Goal: Information Seeking & Learning: Check status

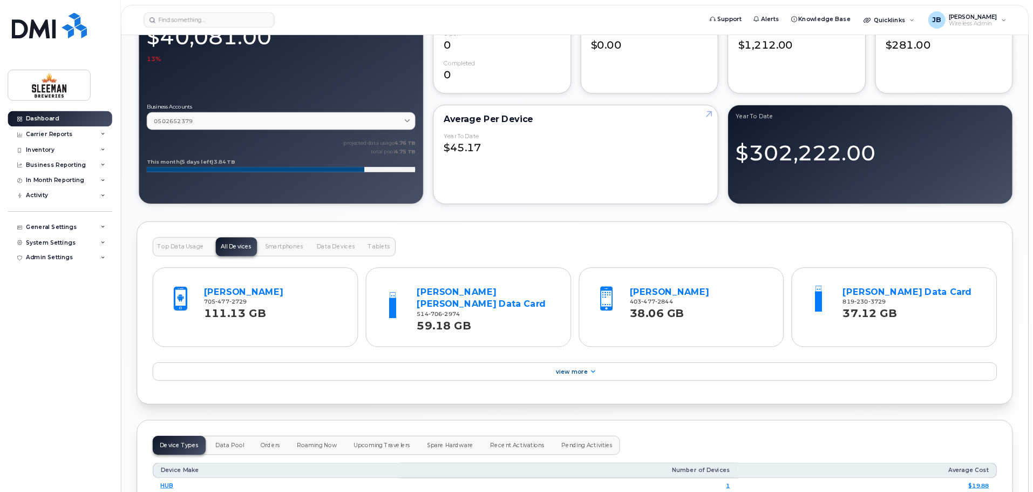
scroll to position [945, 0]
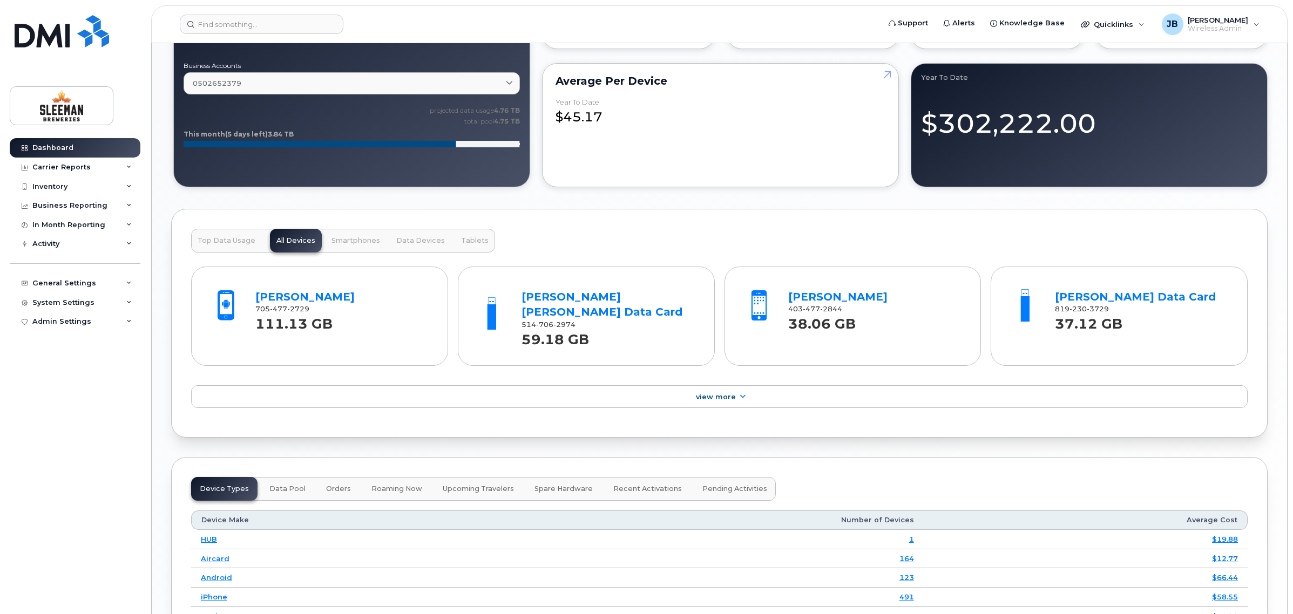
click at [688, 249] on div "Top Data Usage All Devices Smartphones Data Devices Tablets Jake Krotowski 705 …" at bounding box center [719, 323] width 1097 height 229
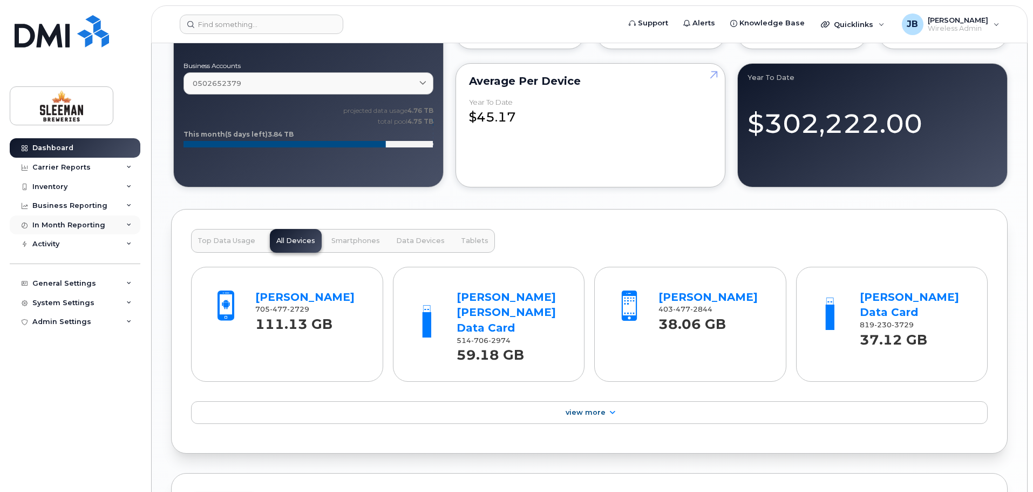
click at [123, 228] on div "In Month Reporting" at bounding box center [75, 224] width 131 height 19
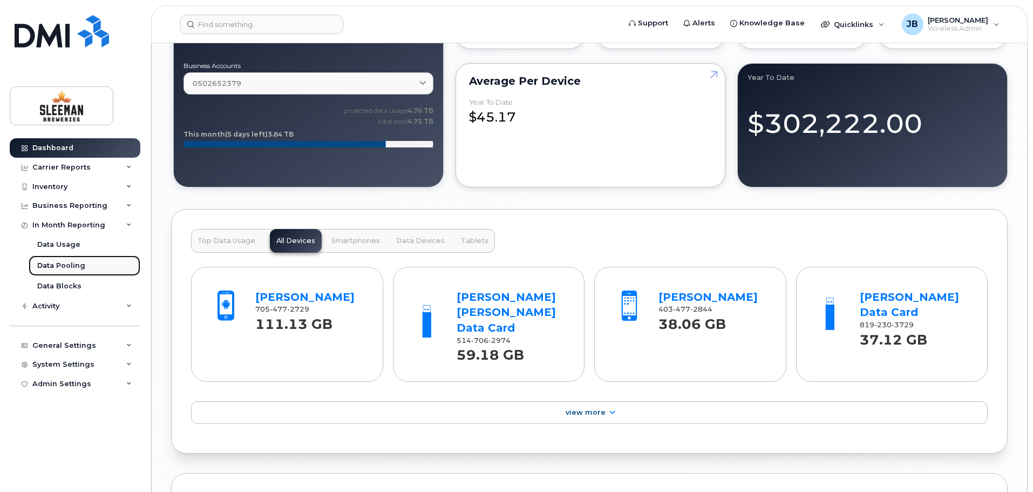
click at [57, 265] on div "Data Pooling" at bounding box center [61, 266] width 48 height 10
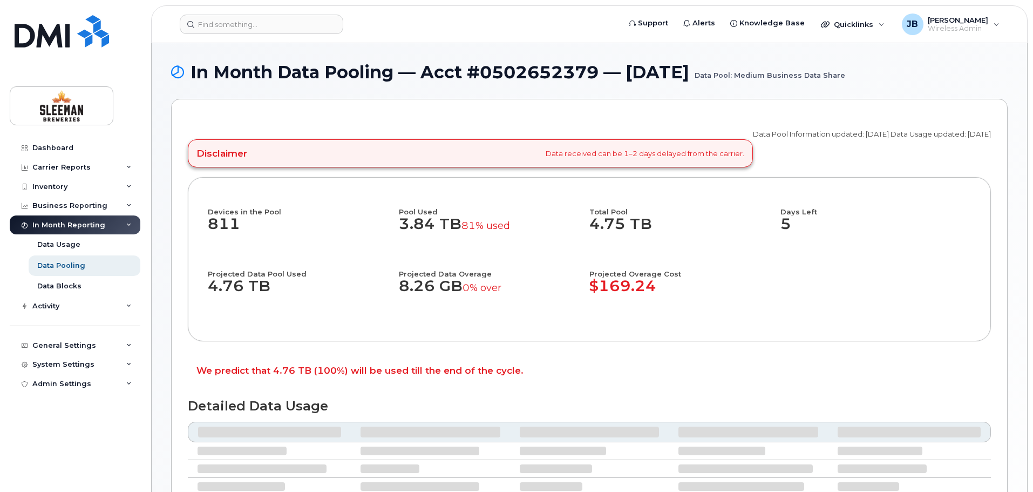
click at [178, 325] on div "Data Pool Information updated: [DATE] Data Usage updated: [DATE] Disclaimer Dat…" at bounding box center [589, 410] width 837 height 622
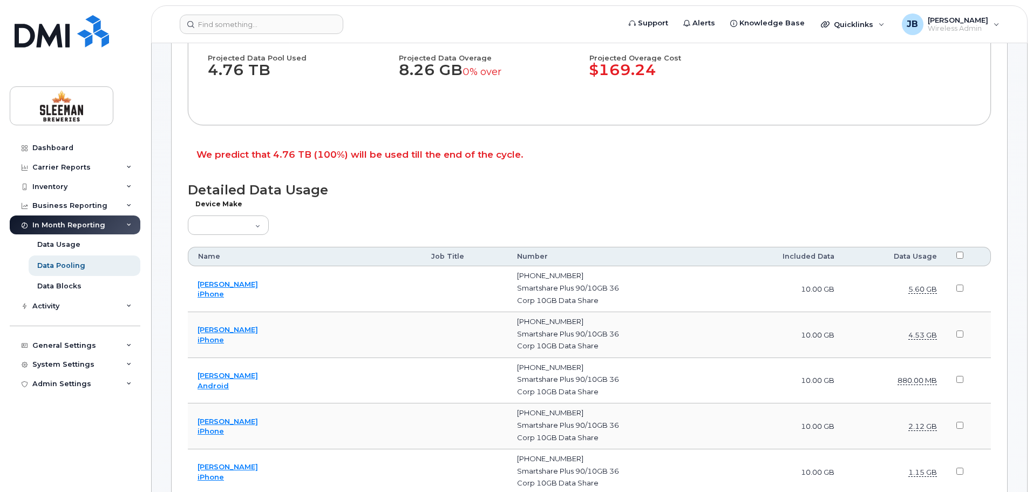
scroll to position [270, 0]
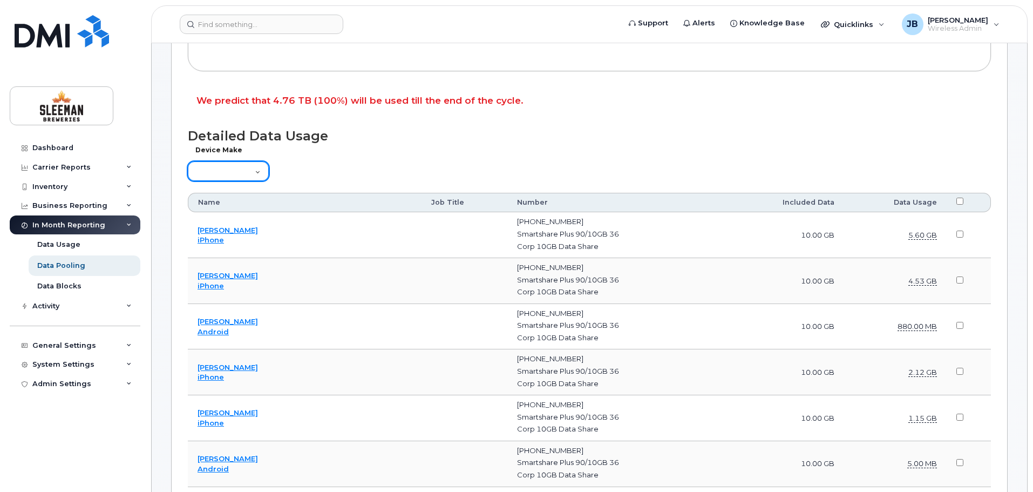
click at [251, 173] on select "Aircard Android Blackberry Cell Phone GPS HUB iPhone Laptop [PERSON_NAME] Pager…" at bounding box center [228, 170] width 81 height 19
click at [344, 168] on div "Device Make Aircard Android Blackberry Cell Phone GPS HUB iPhone Laptop [PERSON…" at bounding box center [589, 167] width 803 height 31
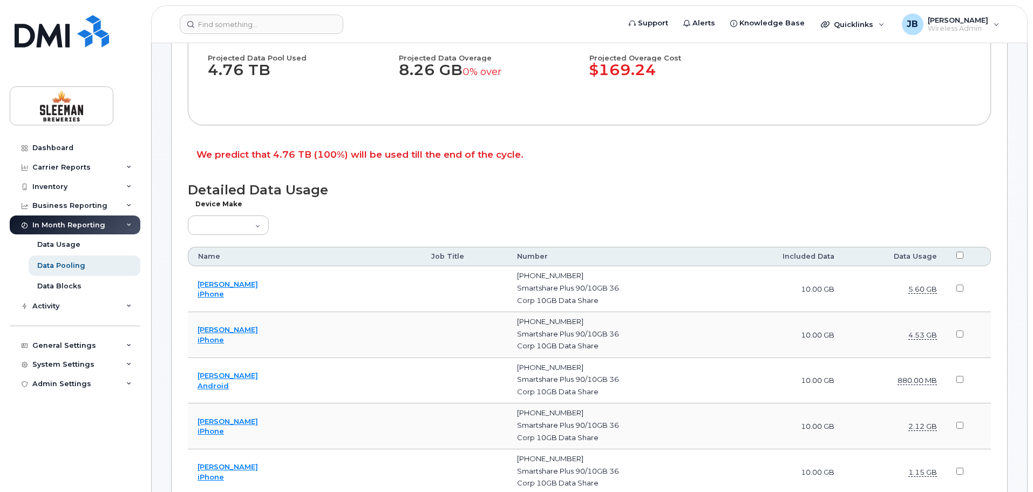
scroll to position [162, 0]
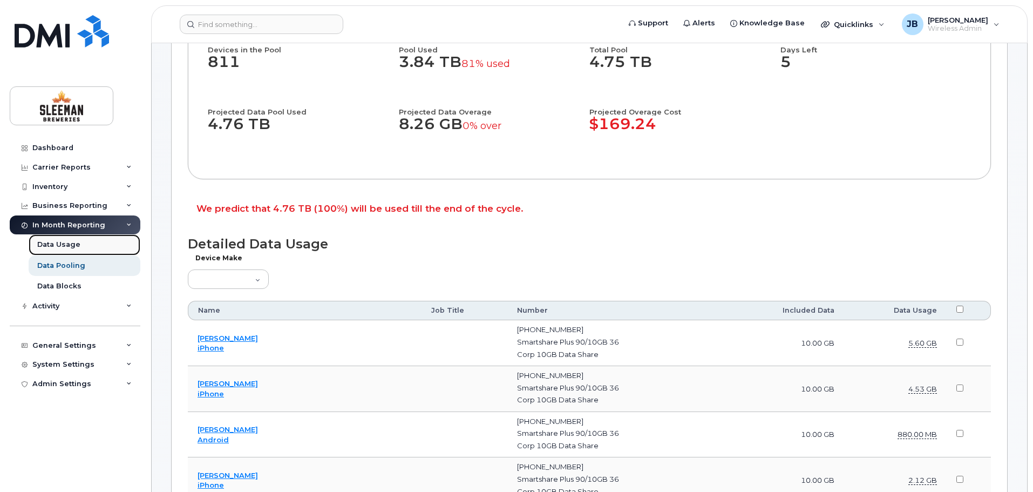
click at [62, 245] on div "Data Usage" at bounding box center [58, 245] width 43 height 10
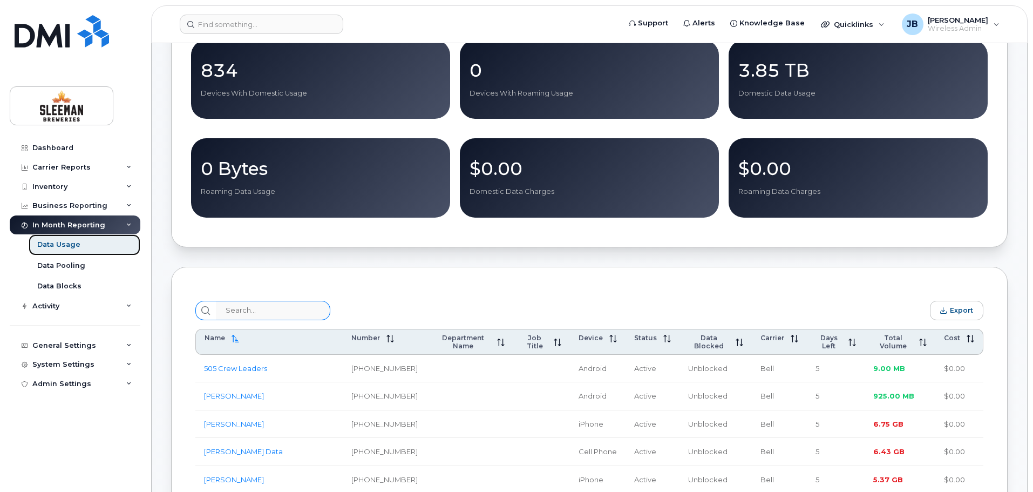
scroll to position [216, 0]
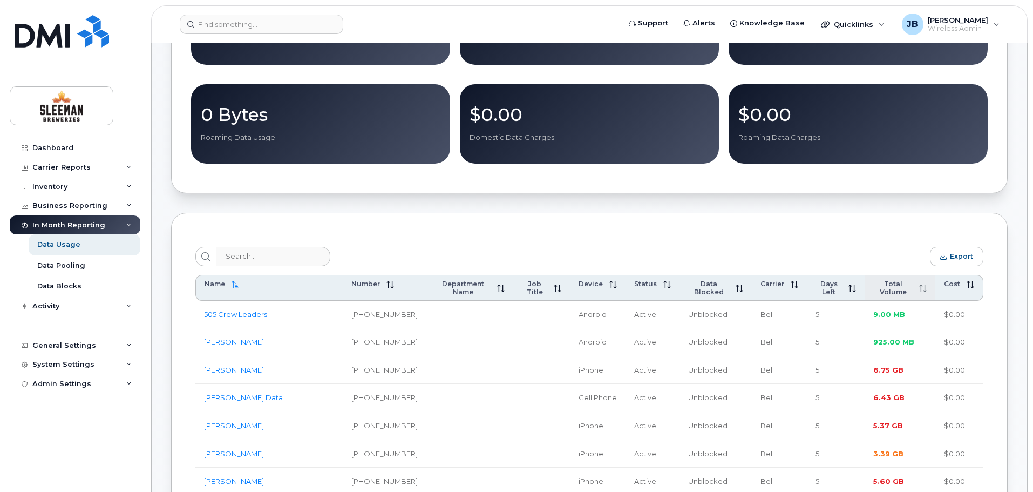
click at [926, 292] on icon at bounding box center [925, 291] width 3 height 2
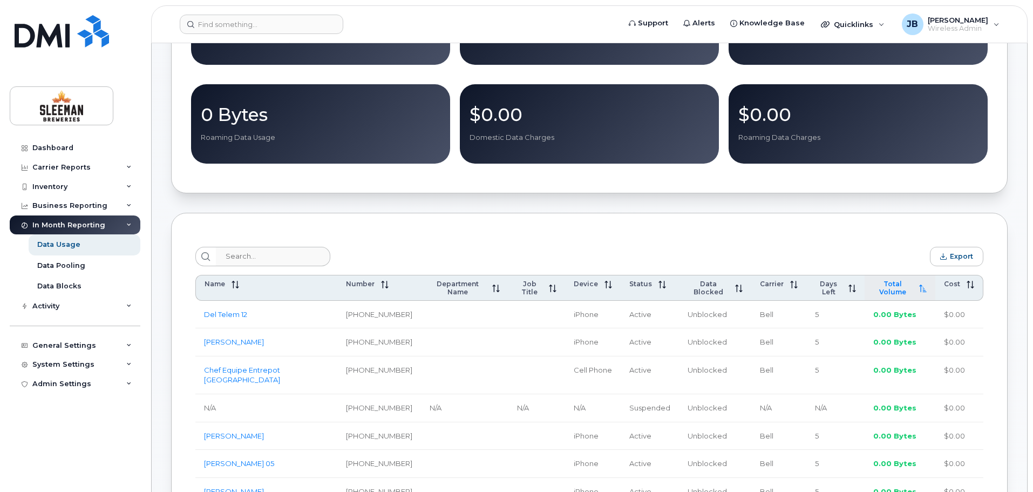
click at [924, 291] on icon at bounding box center [923, 289] width 8 height 8
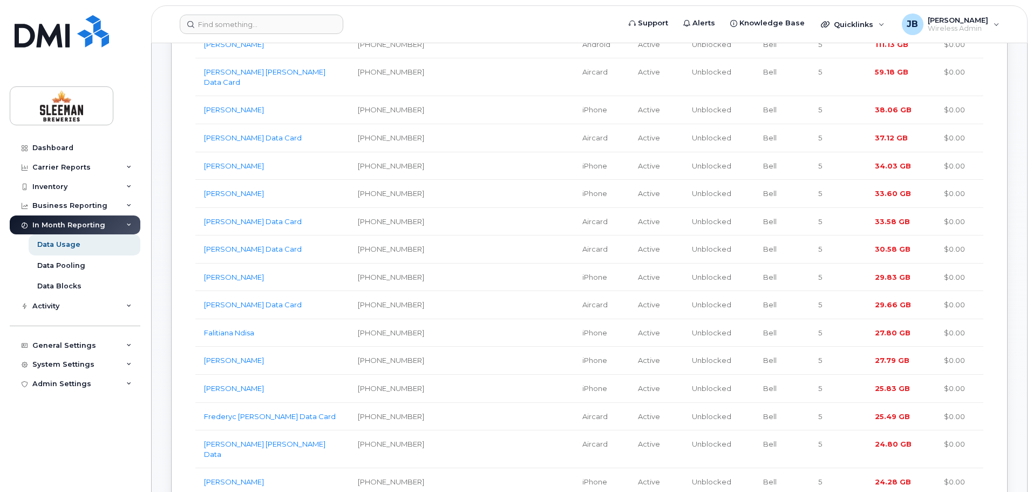
scroll to position [378, 0]
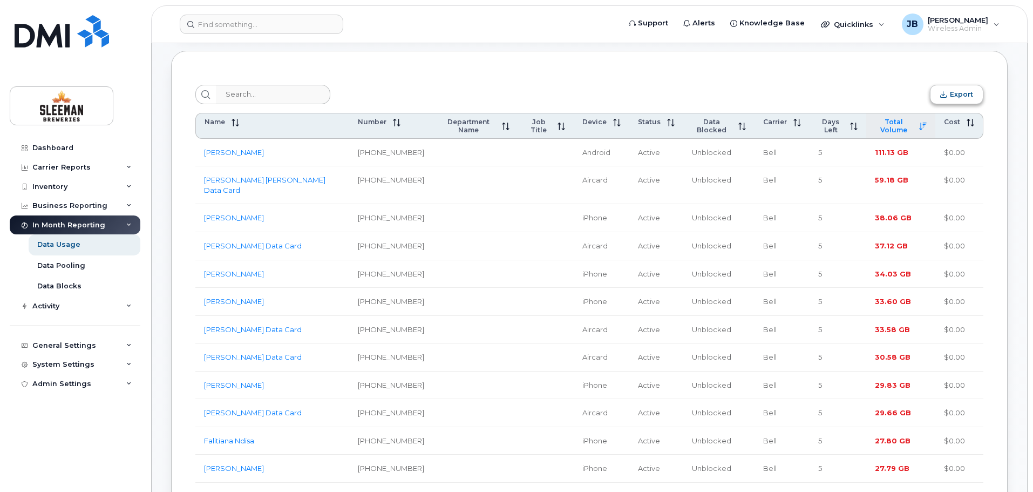
click at [973, 94] on button "Export" at bounding box center [956, 94] width 53 height 19
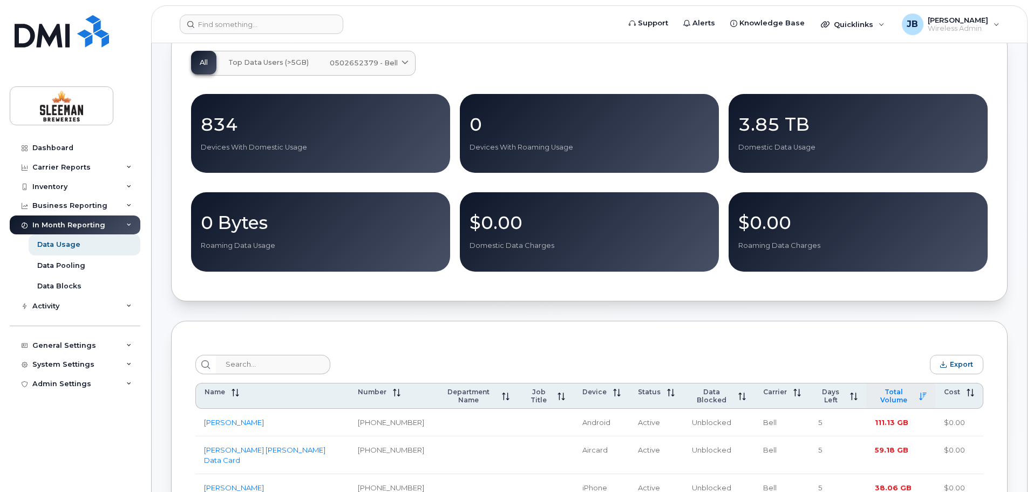
scroll to position [162, 0]
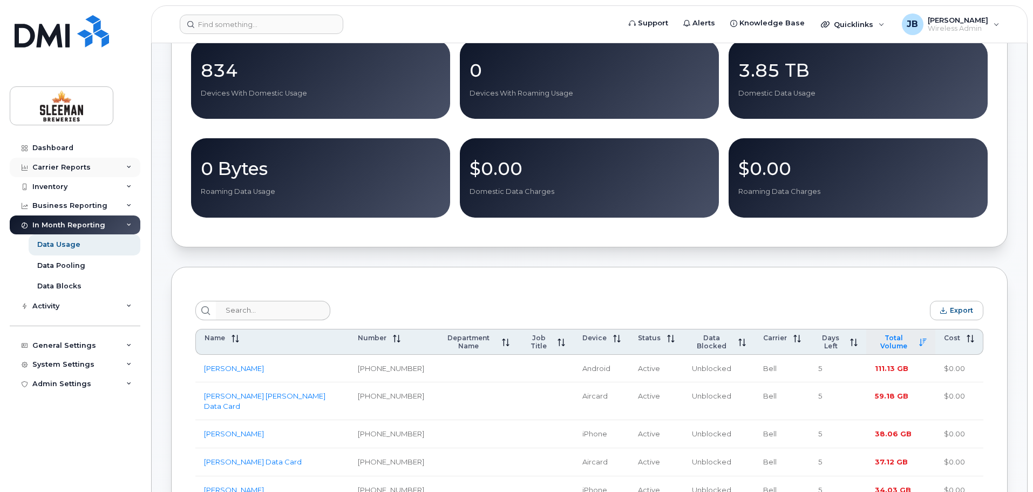
click at [130, 167] on icon at bounding box center [128, 167] width 5 height 5
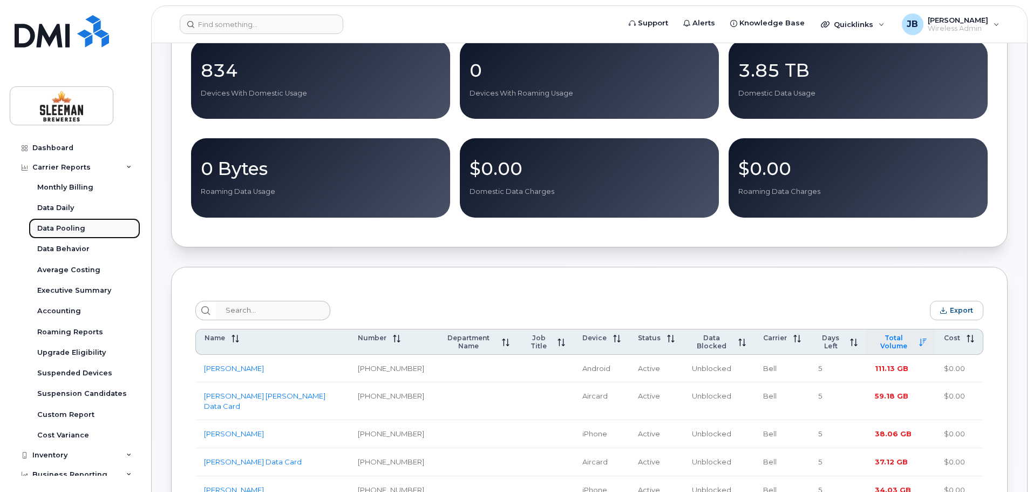
click at [61, 227] on div "Data Pooling" at bounding box center [61, 229] width 48 height 10
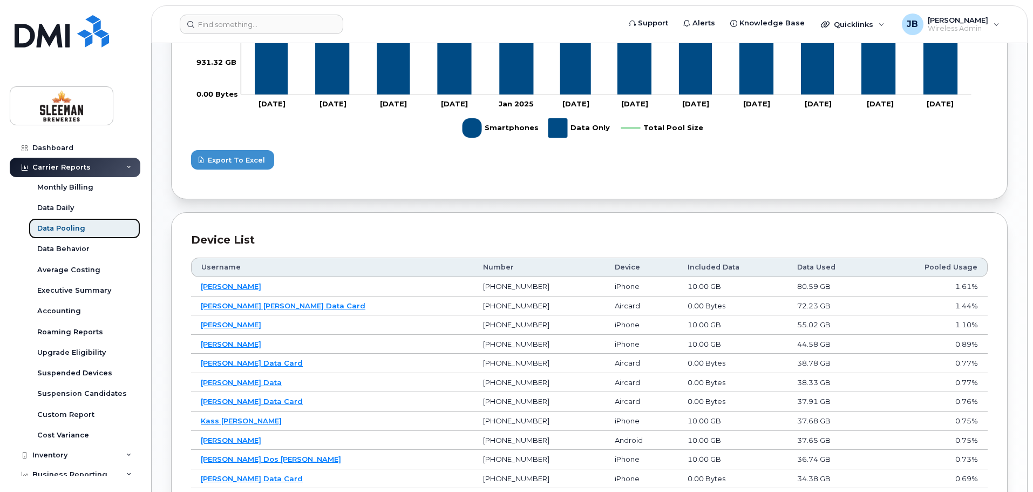
scroll to position [486, 0]
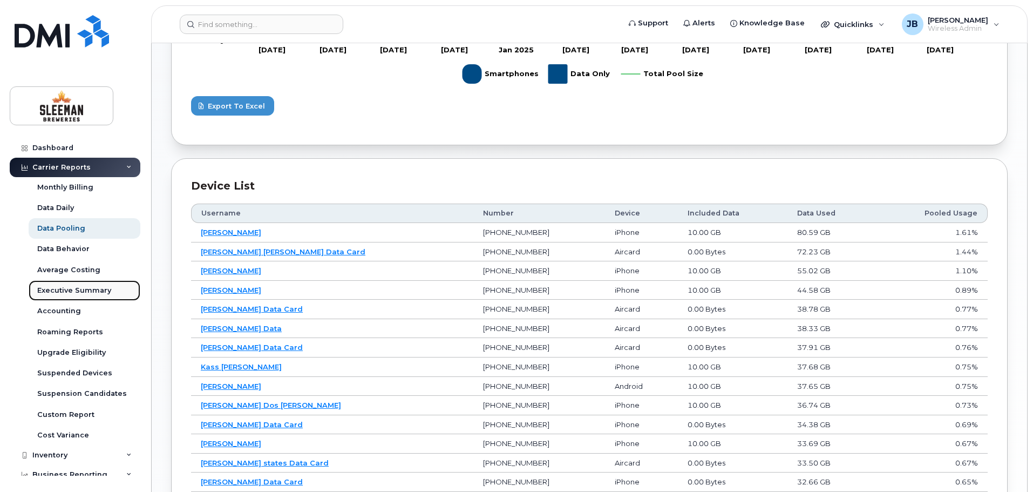
click at [70, 290] on div "Executive Summary" at bounding box center [74, 291] width 74 height 10
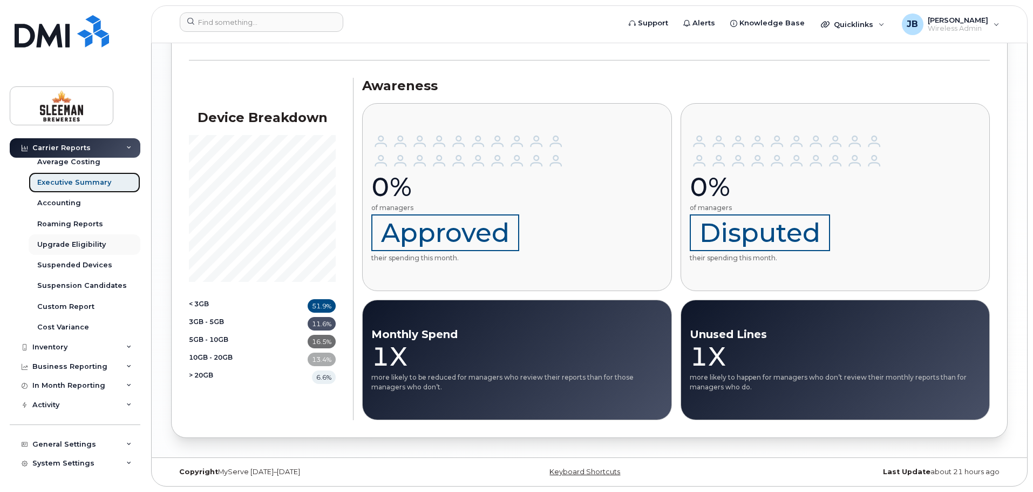
scroll to position [124, 0]
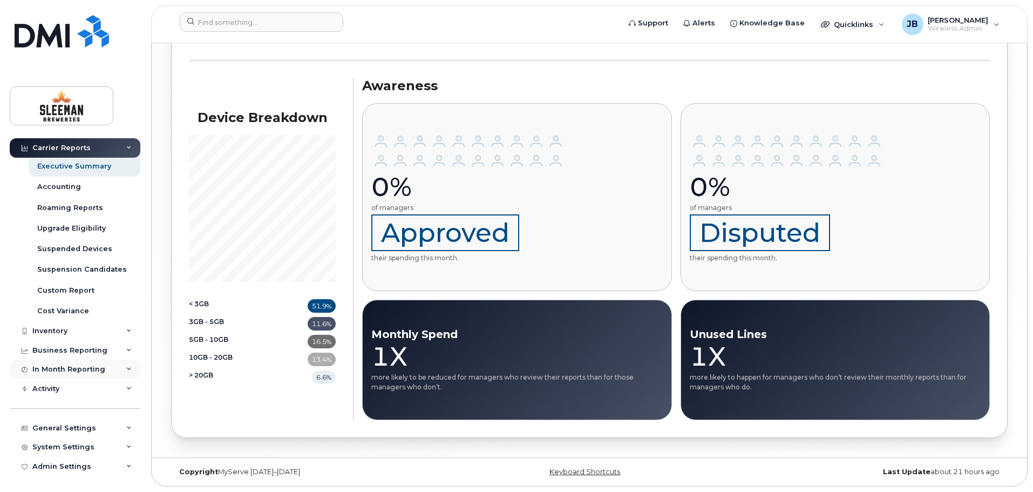
click at [121, 366] on div "In Month Reporting" at bounding box center [75, 369] width 131 height 19
click at [126, 349] on icon at bounding box center [128, 350] width 5 height 5
click at [64, 409] on div "Data Usage" at bounding box center [58, 410] width 43 height 10
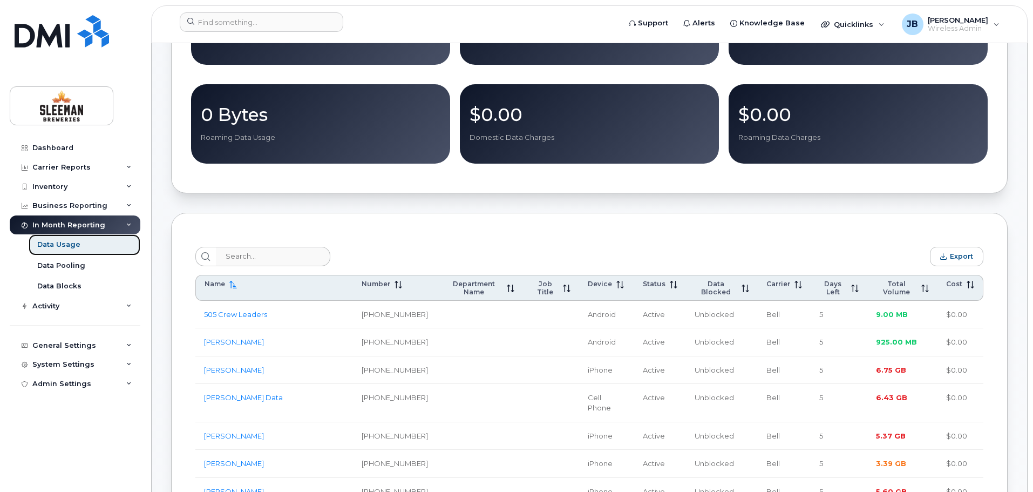
scroll to position [270, 0]
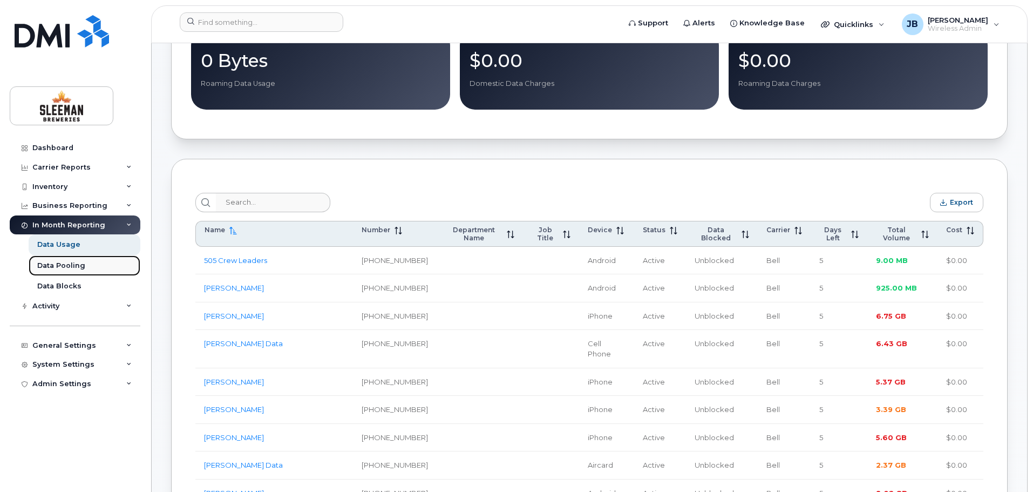
click at [51, 268] on div "Data Pooling" at bounding box center [61, 266] width 48 height 10
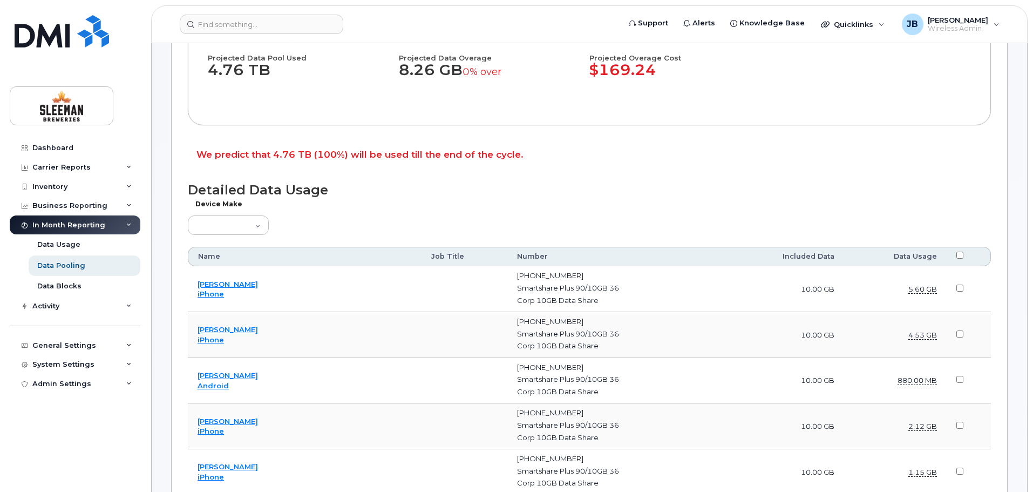
scroll to position [270, 0]
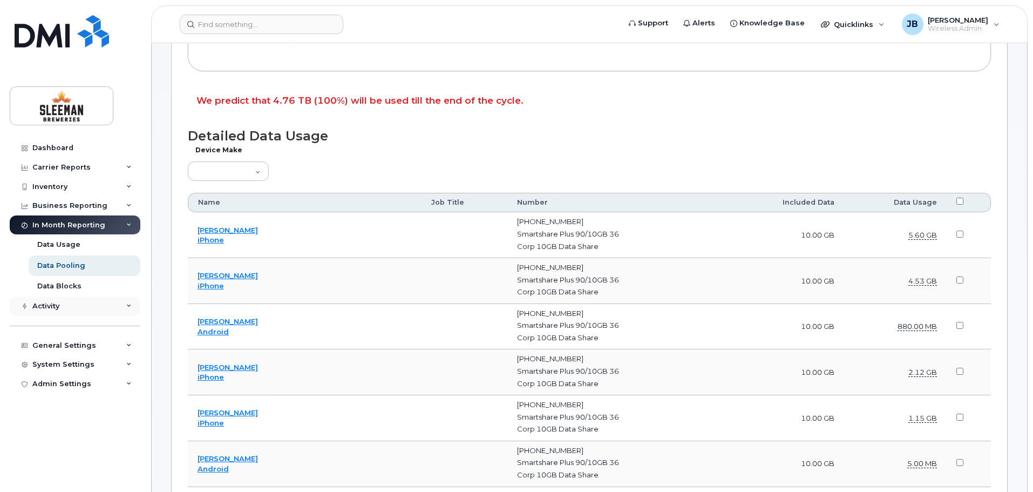
click at [124, 305] on div "Activity" at bounding box center [75, 305] width 131 height 19
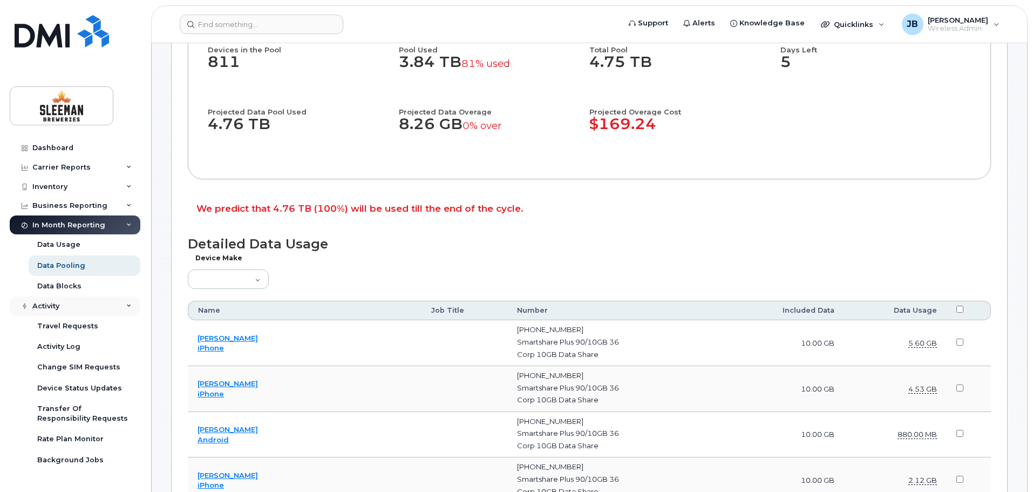
scroll to position [108, 0]
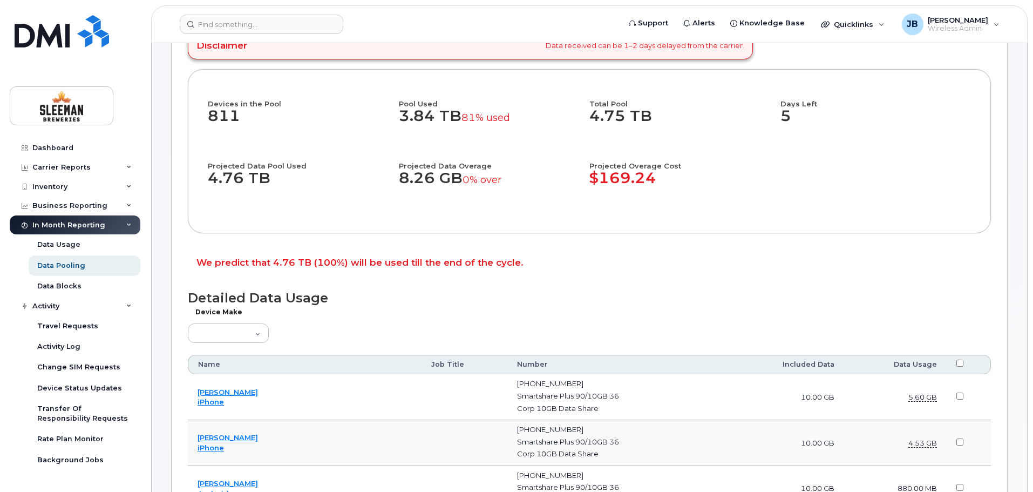
click at [126, 226] on icon at bounding box center [128, 224] width 5 height 5
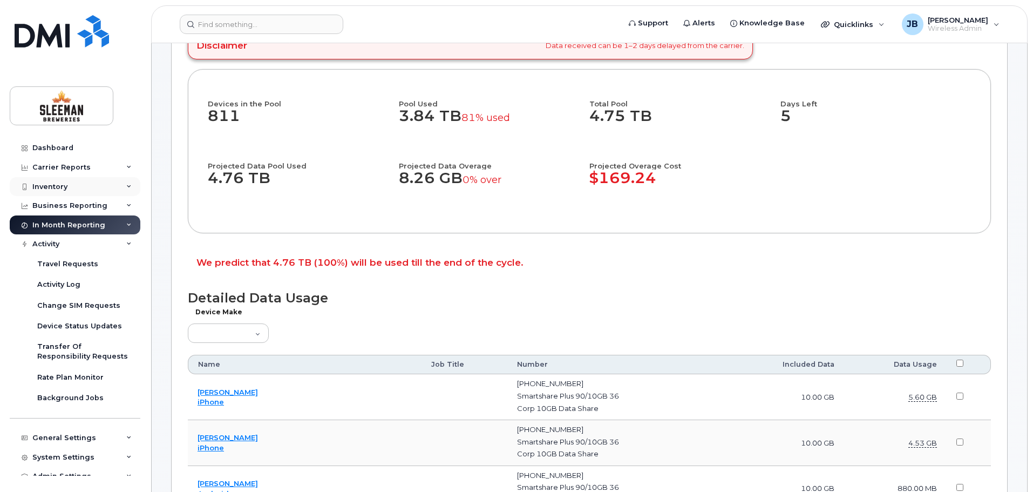
click at [38, 184] on div "Inventory" at bounding box center [49, 186] width 35 height 9
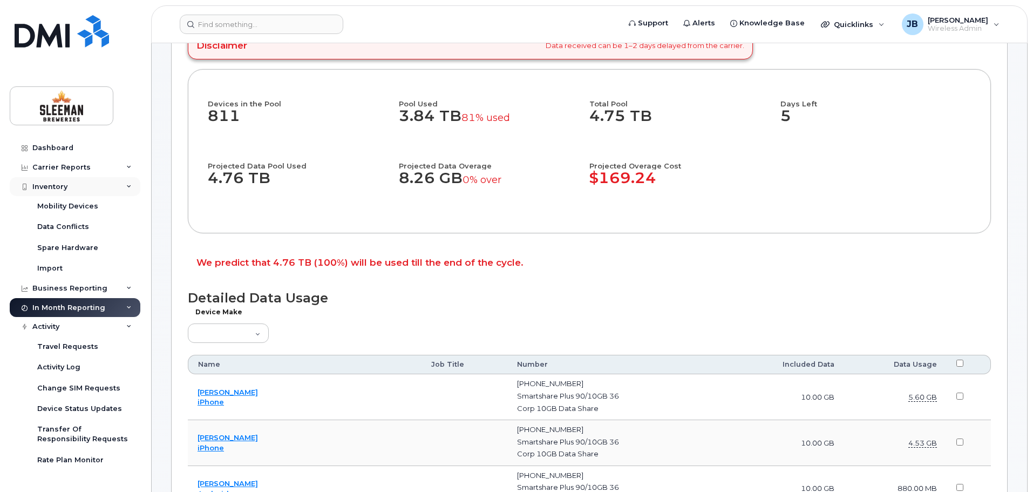
click at [38, 184] on div "Inventory" at bounding box center [49, 186] width 35 height 9
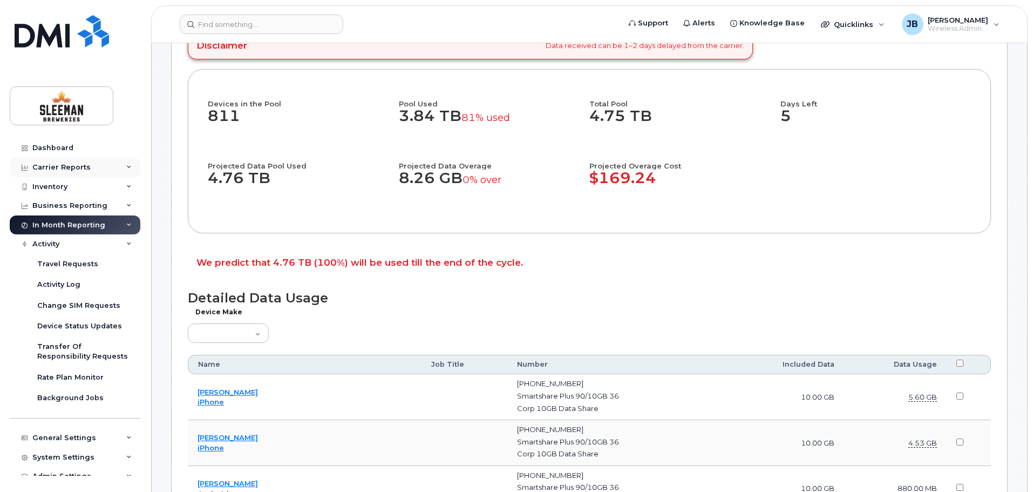
click at [126, 166] on icon at bounding box center [128, 167] width 5 height 5
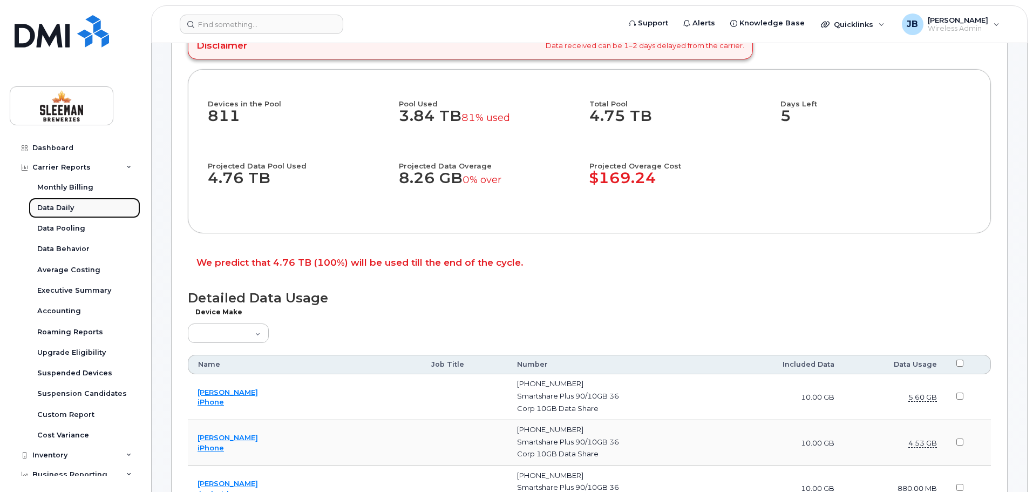
click at [57, 203] on div "Data Daily" at bounding box center [55, 208] width 37 height 10
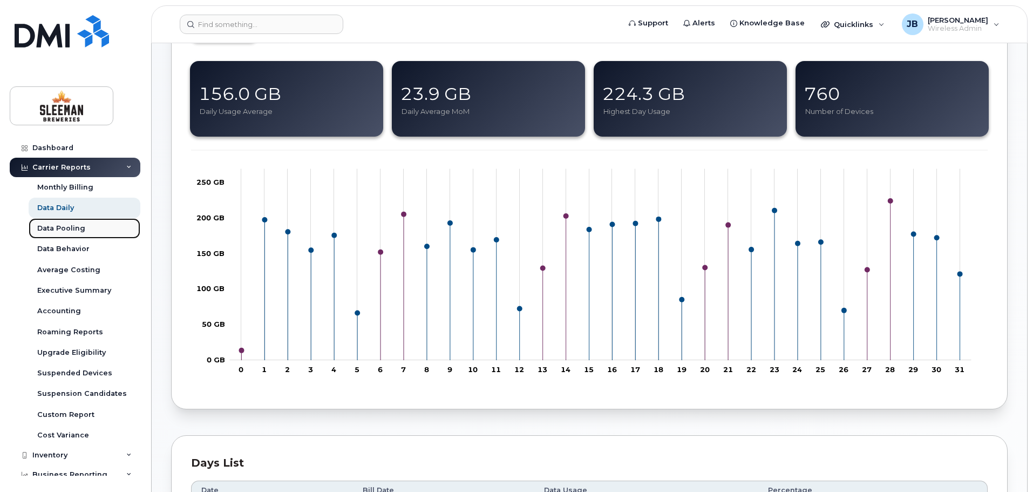
click at [64, 228] on div "Data Pooling" at bounding box center [61, 229] width 48 height 10
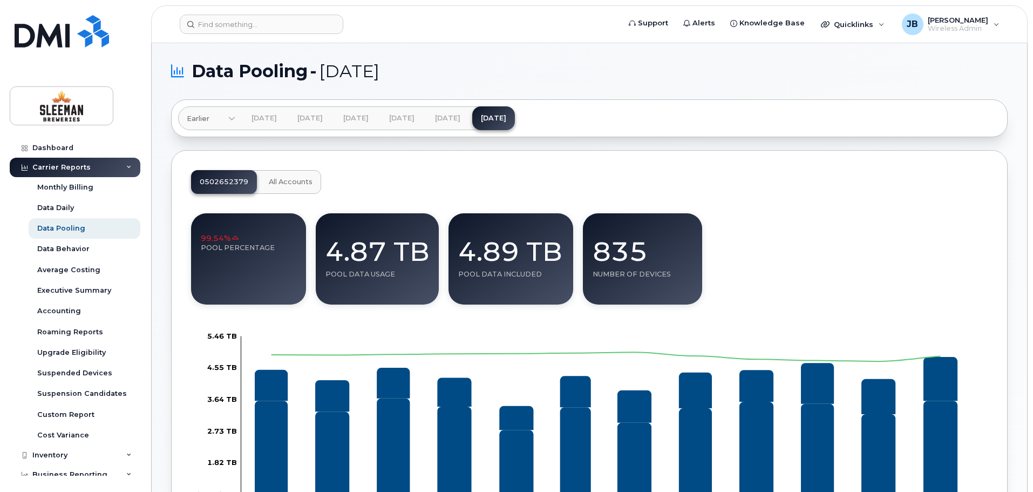
click at [502, 174] on div "0502652379 All Accounts" at bounding box center [589, 182] width 797 height 24
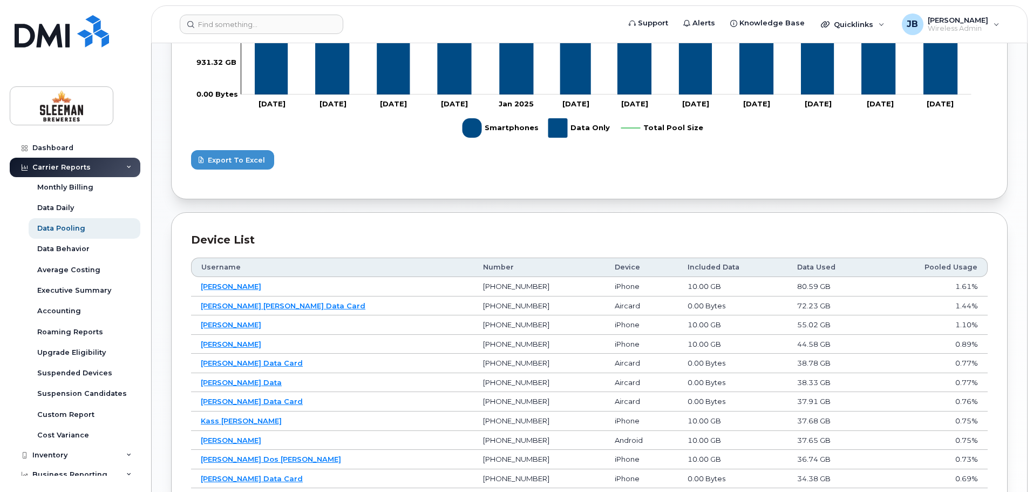
scroll to position [486, 0]
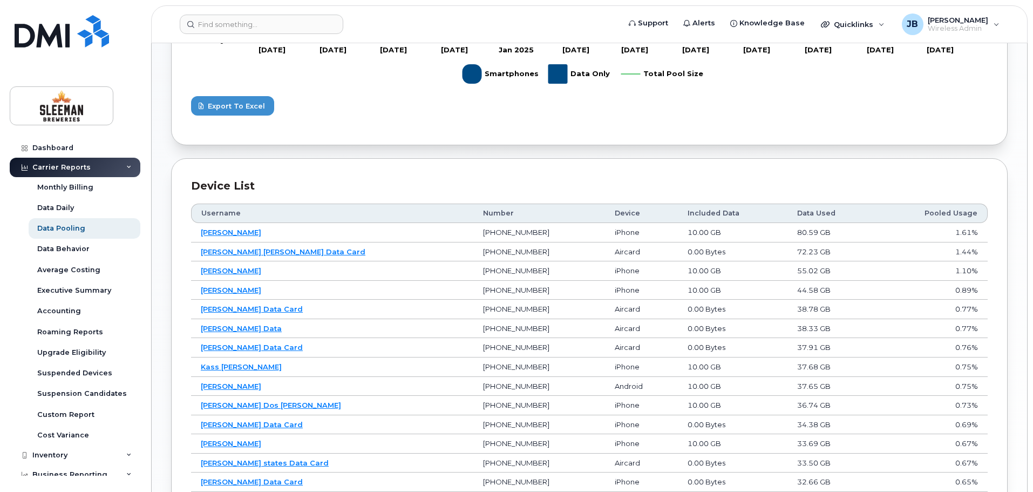
click at [126, 167] on icon at bounding box center [128, 167] width 5 height 5
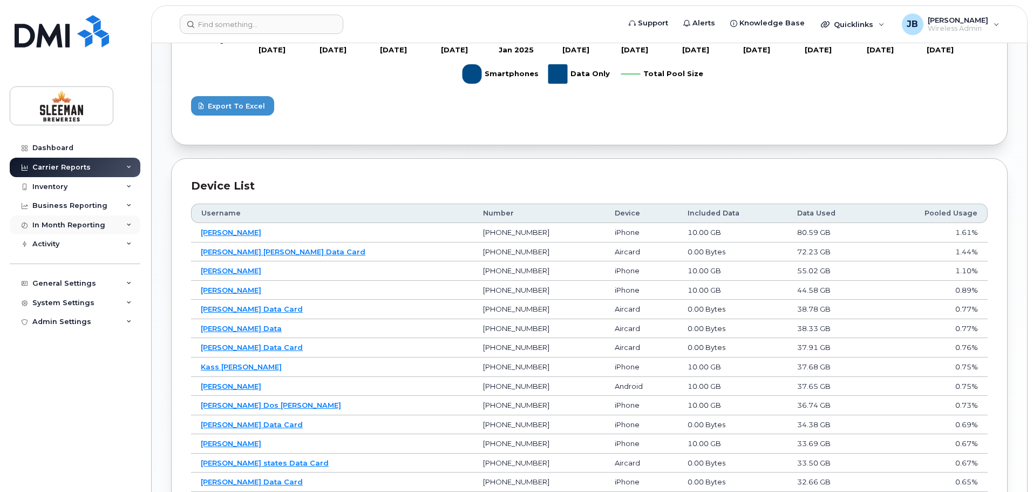
click at [125, 226] on div "In Month Reporting" at bounding box center [75, 224] width 131 height 19
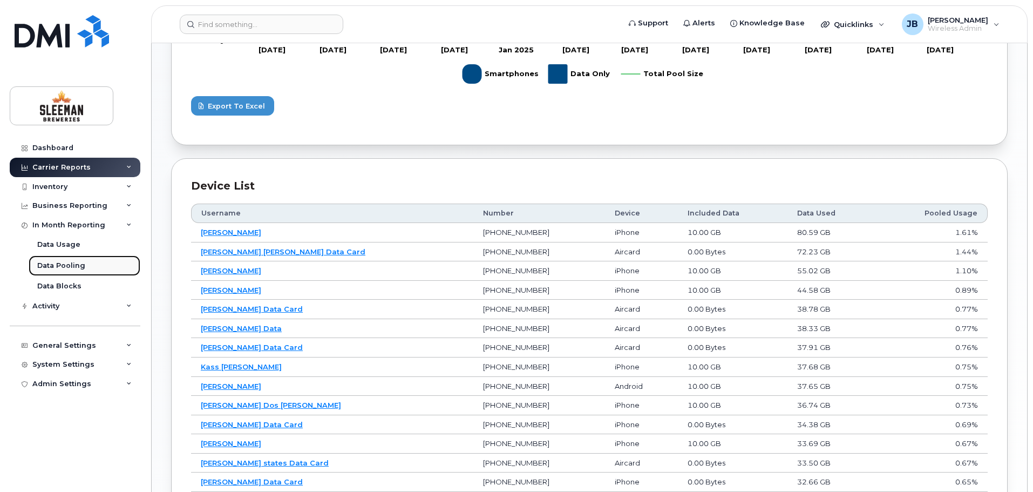
click at [70, 264] on div "Data Pooling" at bounding box center [61, 266] width 48 height 10
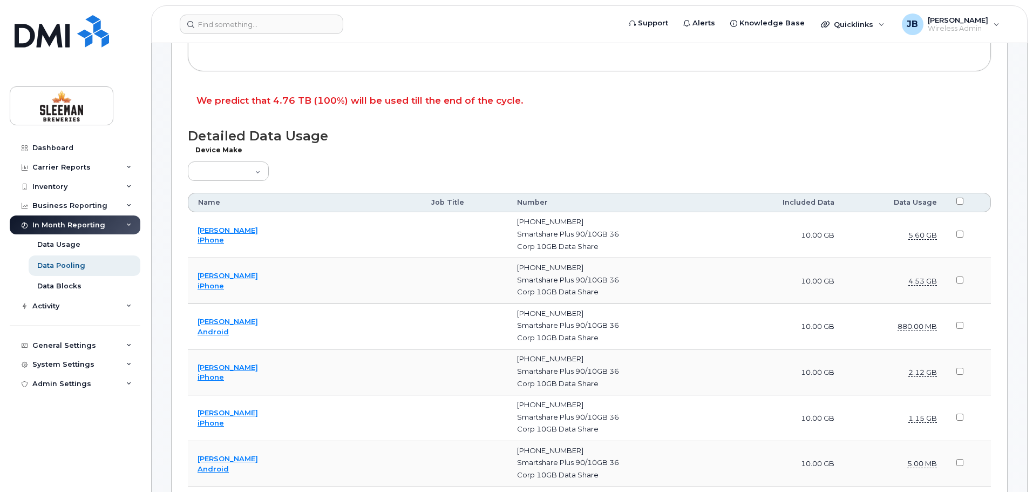
scroll to position [216, 0]
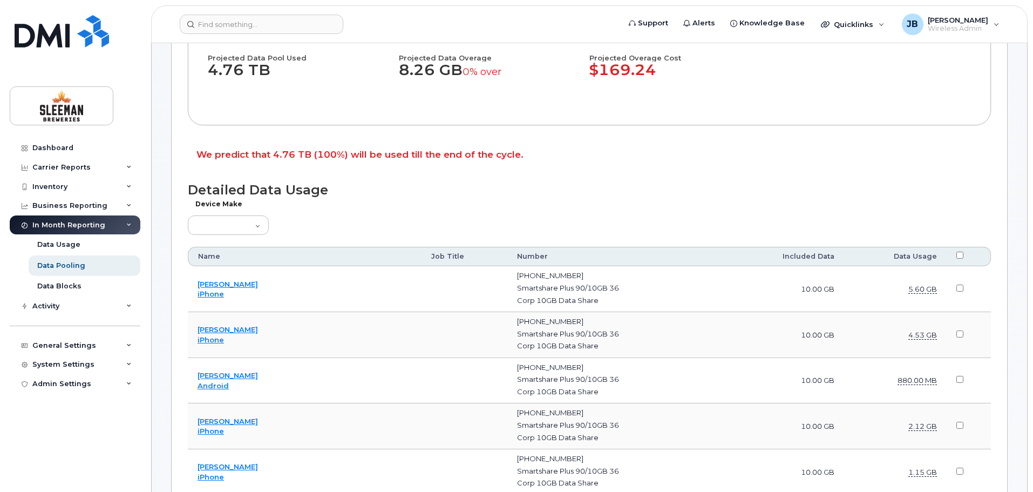
click at [849, 196] on h1 "Detailed Data Usage" at bounding box center [589, 189] width 803 height 15
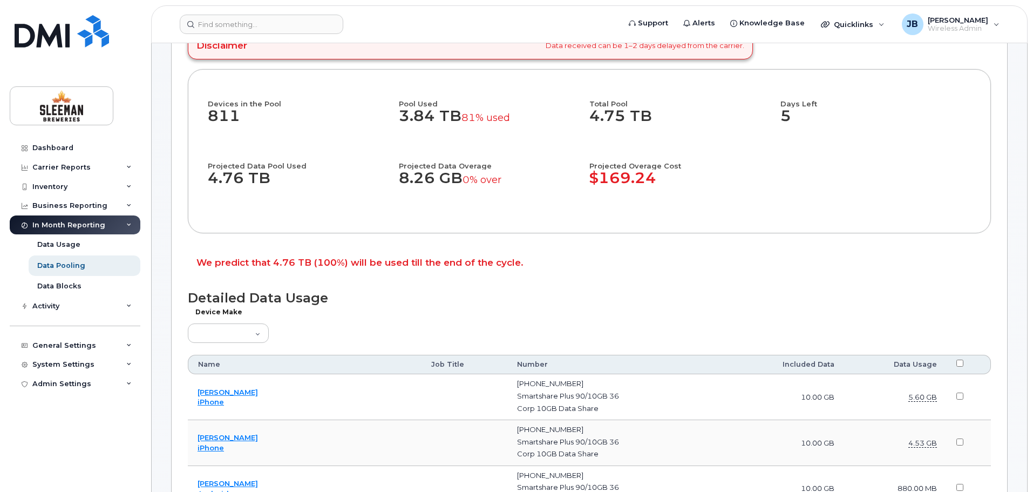
scroll to position [0, 0]
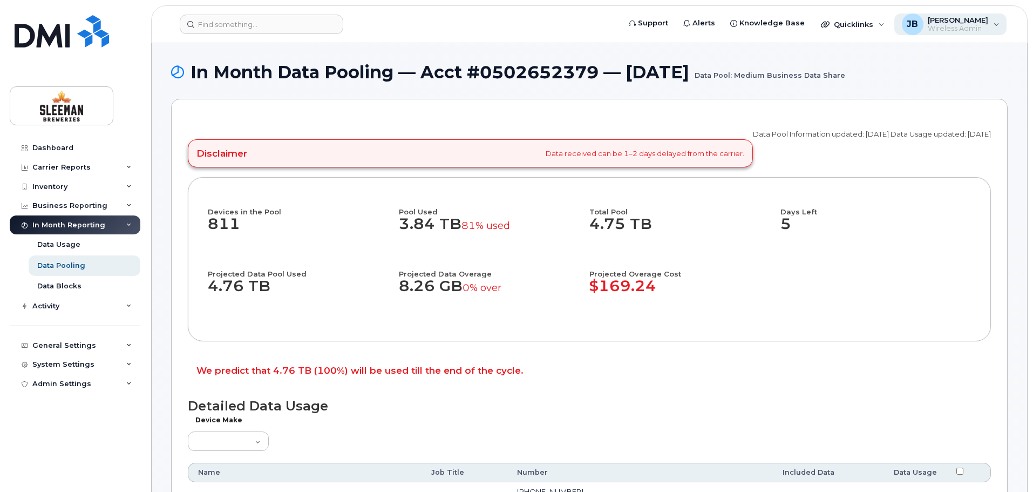
click at [977, 26] on span "Wireless Admin" at bounding box center [958, 28] width 60 height 9
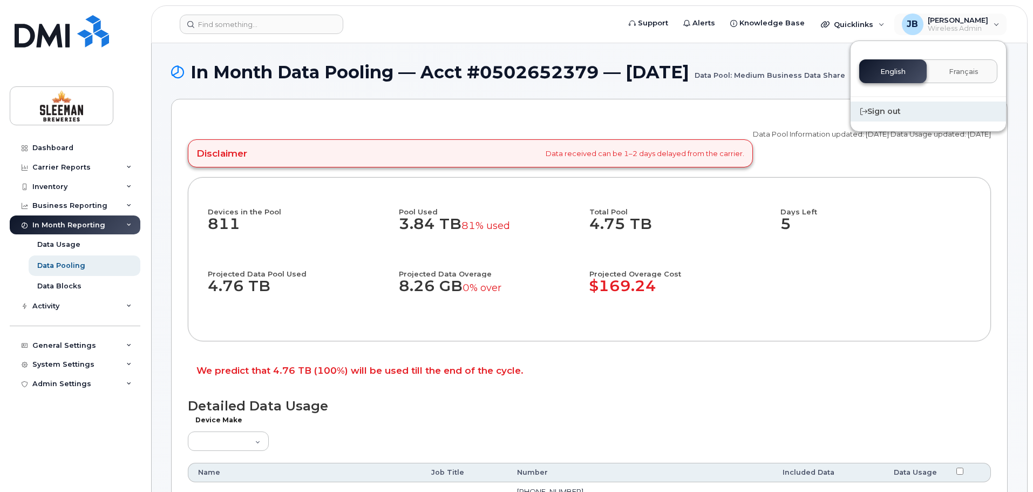
click at [889, 111] on div "Sign out" at bounding box center [928, 112] width 155 height 20
